Goal: Find contact information: Find contact information

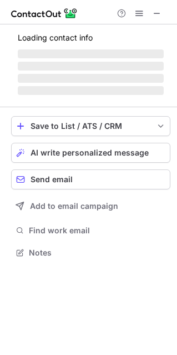
scroll to position [251, 177]
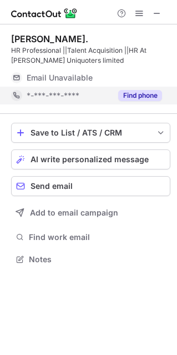
click at [140, 93] on button "Find phone" at bounding box center [140, 95] width 44 height 11
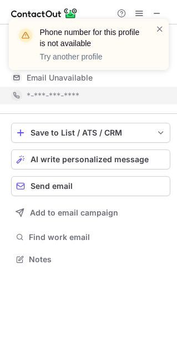
click at [140, 93] on div "*-***-***-****" at bounding box center [95, 96] width 136 height 10
click at [159, 30] on span at bounding box center [160, 28] width 9 height 11
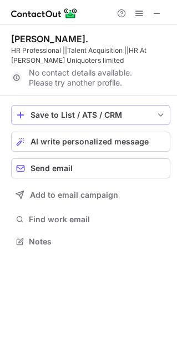
scroll to position [233, 177]
click at [157, 11] on span at bounding box center [157, 13] width 9 height 9
